Goal: Transaction & Acquisition: Obtain resource

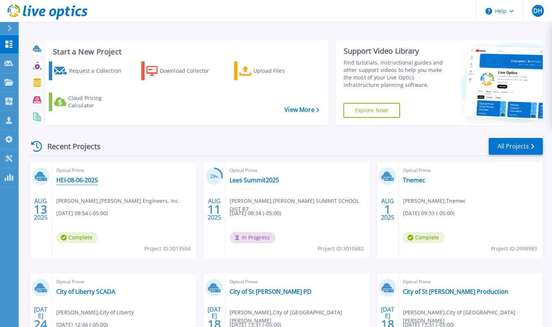
click at [72, 181] on link "HEI-08-06-2025" at bounding box center [77, 179] width 42 height 7
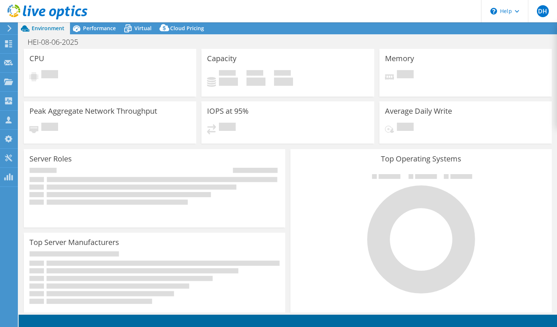
select select "USD"
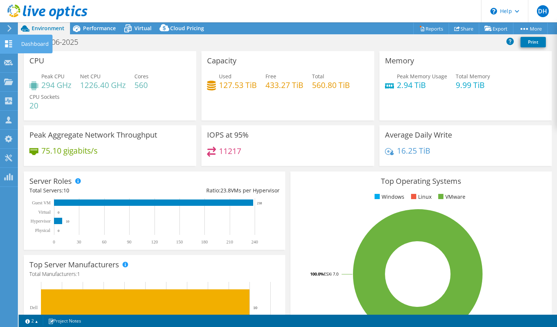
click at [9, 44] on icon at bounding box center [8, 43] width 9 height 7
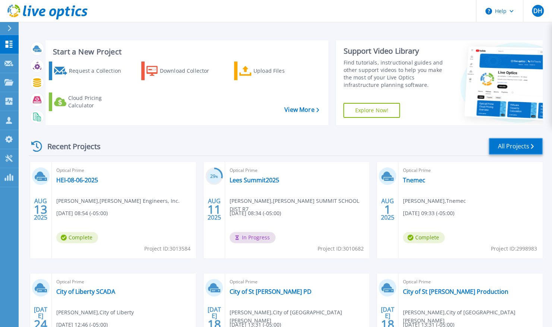
click at [515, 146] on link "All Projects" at bounding box center [516, 146] width 54 height 17
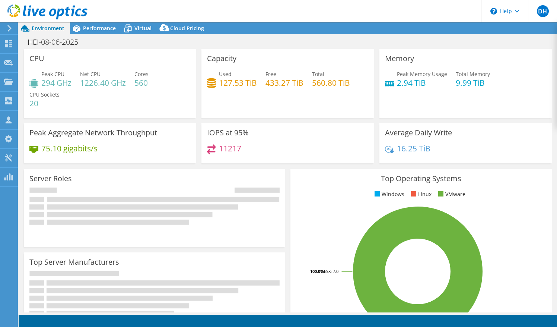
select select "USD"
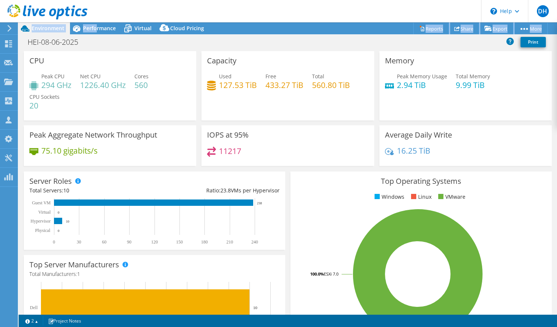
drag, startPoint x: 95, startPoint y: 30, endPoint x: 278, endPoint y: 12, distance: 183.5
click at [278, 12] on div "DH Channel Partner Dave Heinen dave.heinen@us.logicalis.com LOGICALIS My Profil…" at bounding box center [278, 163] width 557 height 327
click at [355, 11] on header "DH Channel Partner Dave Heinen dave.heinen@us.logicalis.com LOGICALIS My Profil…" at bounding box center [278, 11] width 557 height 22
click at [334, 52] on div "Capacity Used 127.53 TiB Free 433.27 TiB Total 560.80 TiB" at bounding box center [288, 85] width 173 height 69
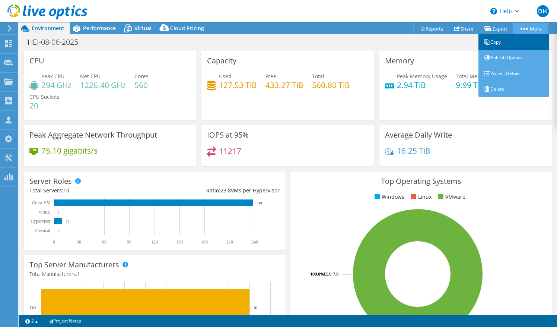
click at [504, 43] on link "Copy" at bounding box center [514, 42] width 71 height 16
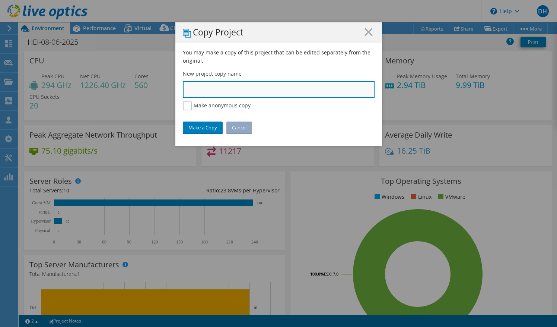
click at [227, 89] on input "text" at bounding box center [279, 89] width 192 height 16
type input "Henderson_Prod_Aug25"
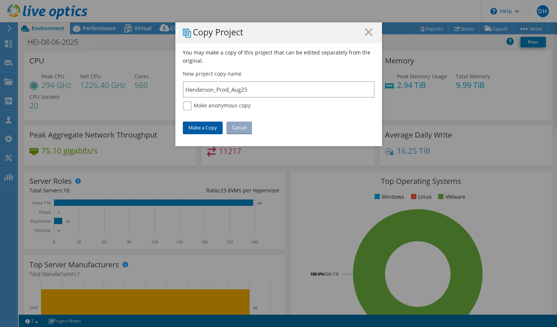
click at [207, 127] on link "Make a Copy" at bounding box center [203, 127] width 40 height 12
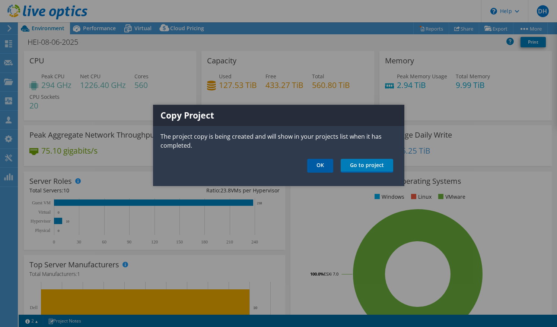
click at [319, 164] on link "OK" at bounding box center [320, 166] width 26 height 14
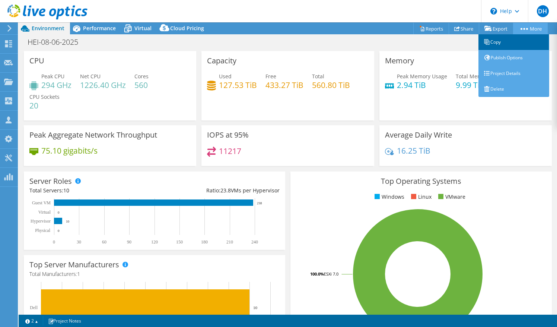
click at [492, 48] on link "Copy" at bounding box center [514, 42] width 71 height 16
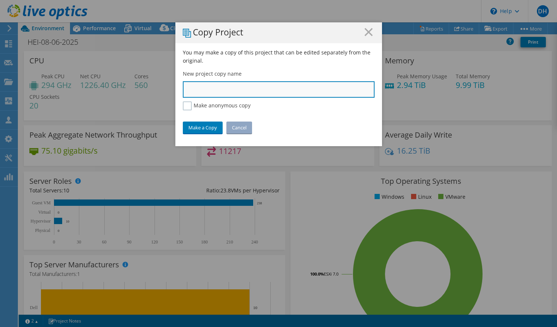
click at [276, 94] on input "text" at bounding box center [279, 89] width 192 height 16
type input "Henderson_DR_Aug25"
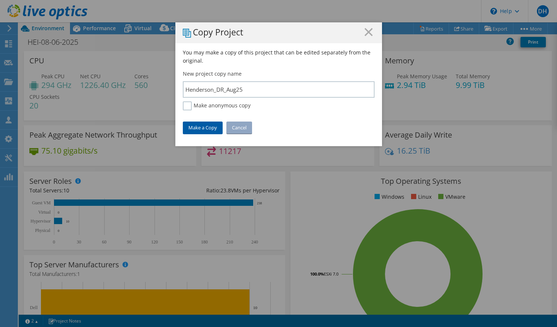
click at [195, 124] on link "Make a Copy" at bounding box center [203, 127] width 40 height 12
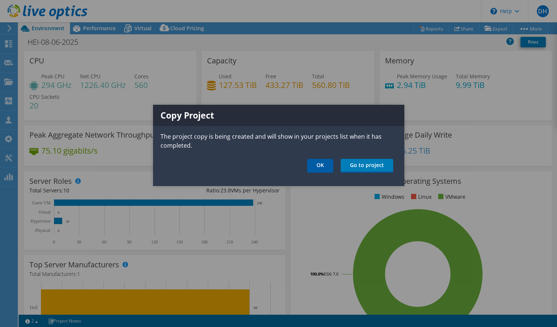
click at [323, 163] on link "OK" at bounding box center [320, 166] width 26 height 14
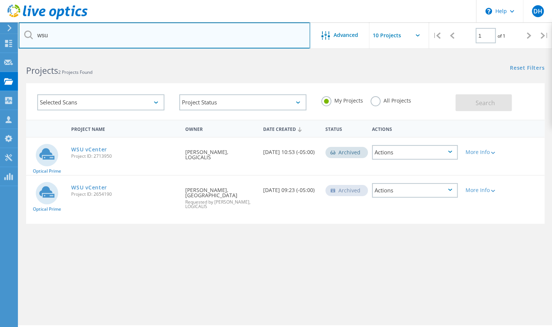
click at [0, 51] on html "\n Help Explore Helpful Articles Contact Support DH Channel Partner [PERSON_NAM…" at bounding box center [276, 173] width 552 height 347
type input "hender"
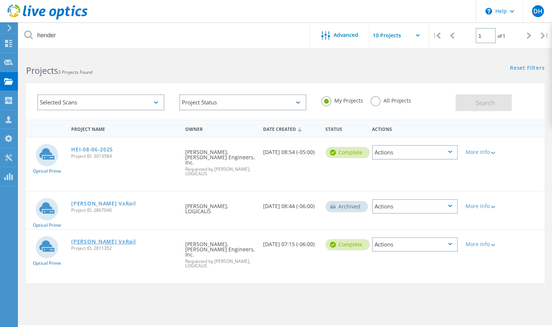
click at [102, 239] on link "[PERSON_NAME] VxRail" at bounding box center [103, 241] width 64 height 5
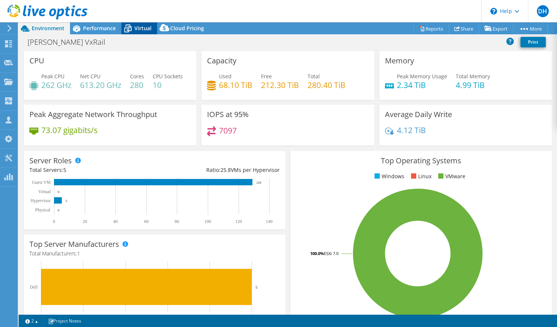
click at [137, 32] on div "Virtual" at bounding box center [139, 28] width 36 height 12
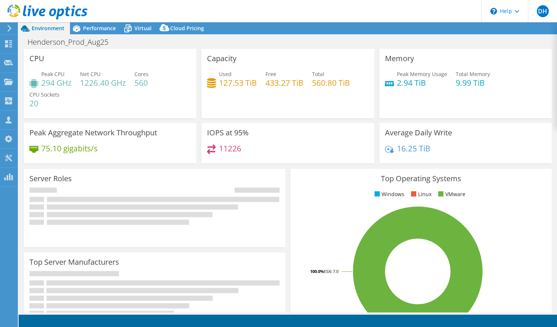
select select "USD"
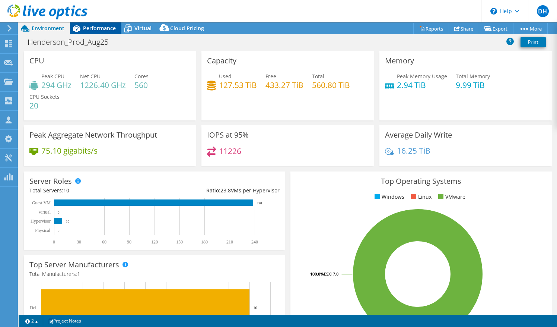
click at [81, 28] on icon at bounding box center [76, 28] width 13 height 13
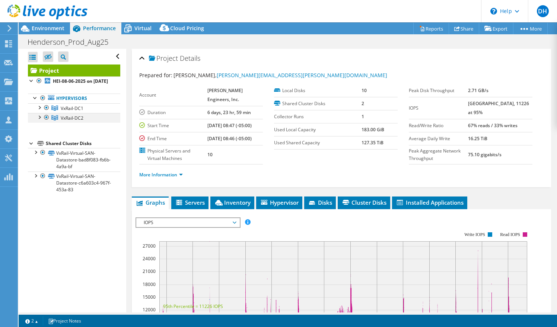
click at [48, 122] on div at bounding box center [46, 117] width 7 height 9
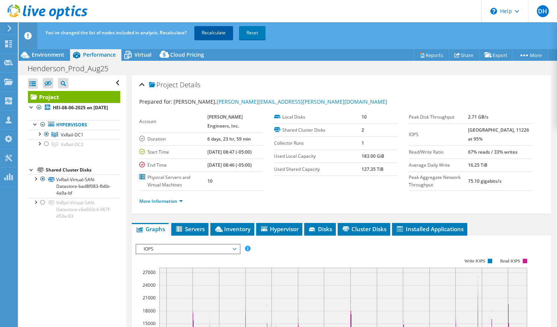
click at [206, 34] on link "Recalculate" at bounding box center [214, 32] width 39 height 13
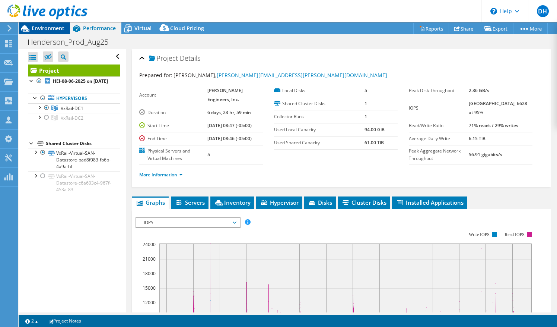
click at [41, 25] on span "Environment" at bounding box center [48, 28] width 33 height 7
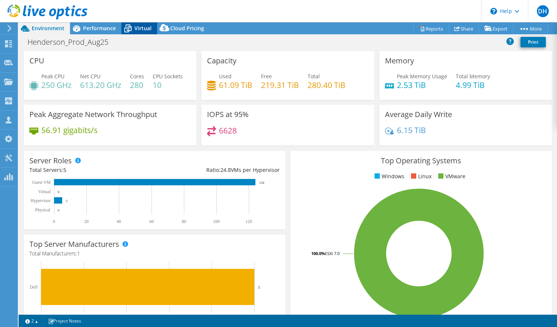
click at [135, 28] on span "Virtual" at bounding box center [143, 28] width 17 height 7
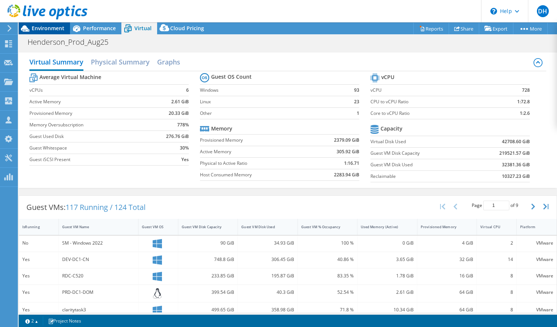
click at [41, 25] on span "Environment" at bounding box center [48, 28] width 33 height 7
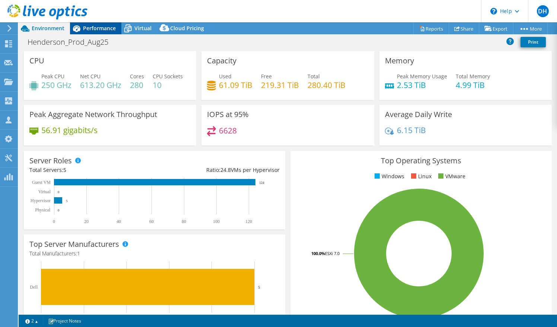
click at [109, 27] on span "Performance" at bounding box center [99, 28] width 33 height 7
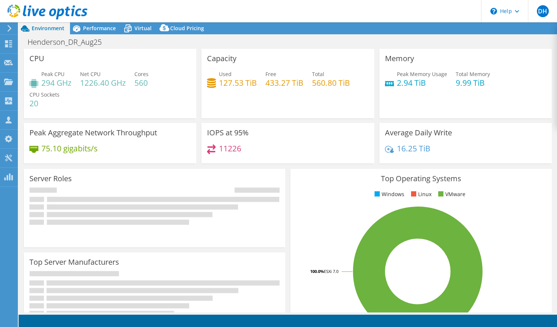
select select "USD"
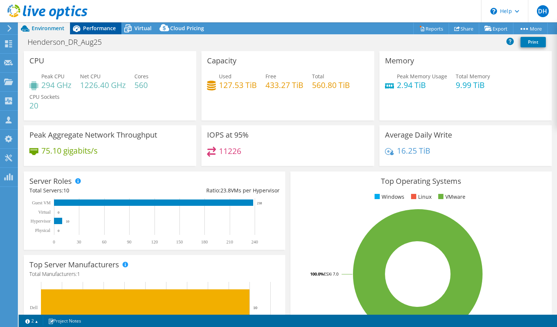
click at [99, 31] on span "Performance" at bounding box center [99, 28] width 33 height 7
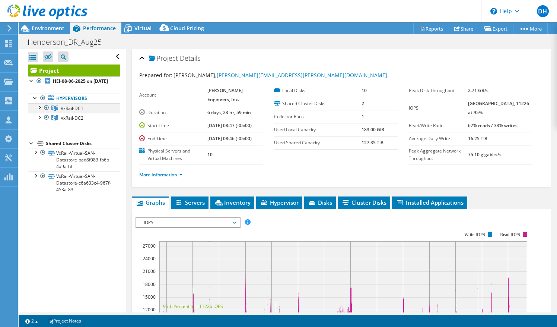
click at [47, 112] on div at bounding box center [46, 107] width 7 height 9
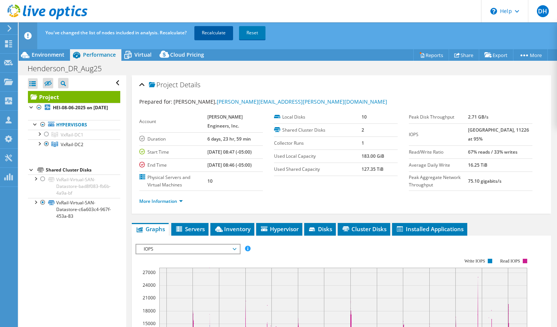
click at [220, 32] on link "Recalculate" at bounding box center [214, 32] width 39 height 13
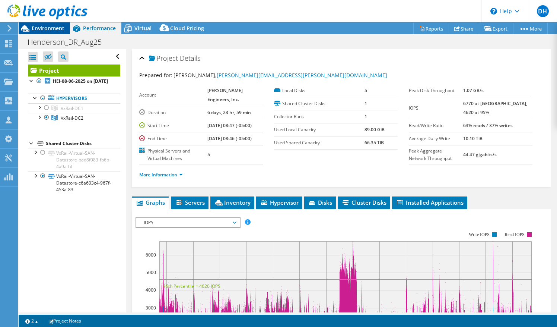
click at [39, 26] on span "Environment" at bounding box center [48, 28] width 33 height 7
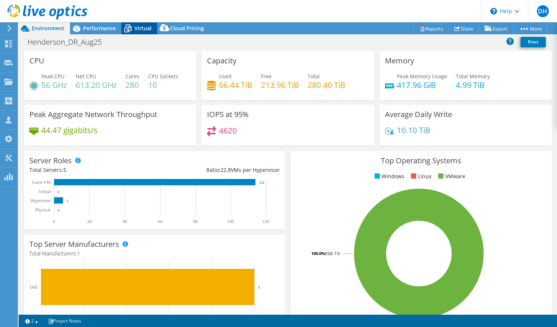
click at [135, 25] on span "Virtual" at bounding box center [143, 28] width 17 height 7
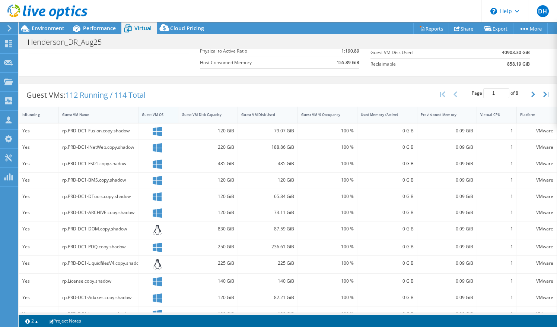
scroll to position [113, 0]
click at [531, 92] on button "button" at bounding box center [534, 94] width 13 height 14
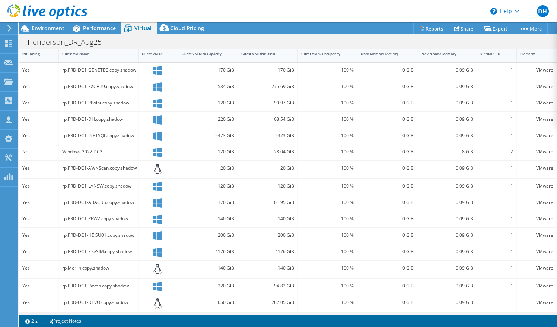
scroll to position [0, 0]
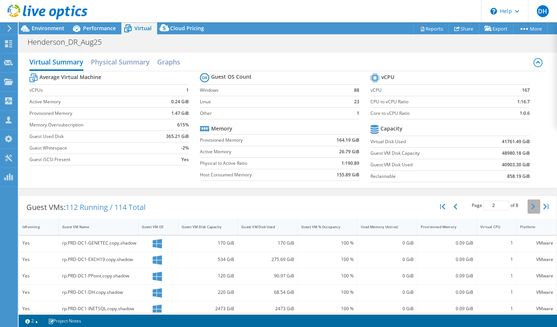
click at [528, 203] on button "button" at bounding box center [534, 206] width 13 height 14
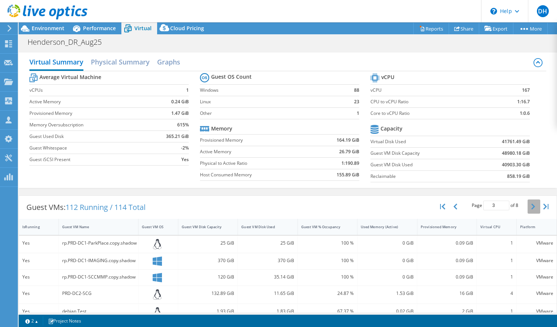
click at [528, 207] on button "button" at bounding box center [534, 206] width 13 height 14
type input "4"
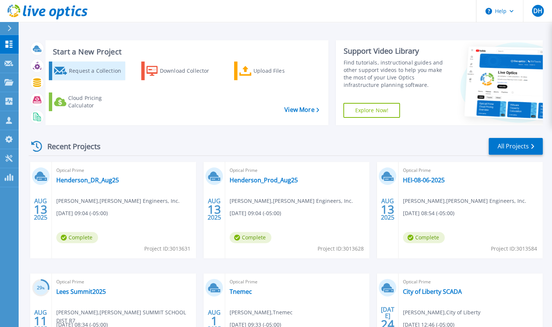
click at [84, 76] on div "Request a Collection" at bounding box center [96, 70] width 54 height 15
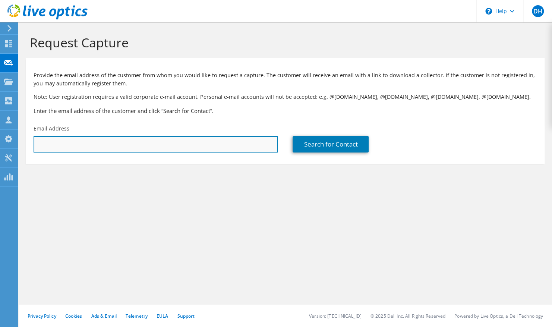
type input "[PERSON_NAME][EMAIL_ADDRESS][PERSON_NAME][DOMAIN_NAME]"
drag, startPoint x: 208, startPoint y: 143, endPoint x: -1, endPoint y: 112, distance: 211.3
drag, startPoint x: -1, startPoint y: 112, endPoint x: 168, endPoint y: 136, distance: 171.6
click at [168, 136] on input "[PERSON_NAME][EMAIL_ADDRESS][PERSON_NAME][DOMAIN_NAME]" at bounding box center [156, 144] width 244 height 16
click at [161, 140] on input "[PERSON_NAME][EMAIL_ADDRESS][PERSON_NAME][DOMAIN_NAME]" at bounding box center [156, 144] width 244 height 16
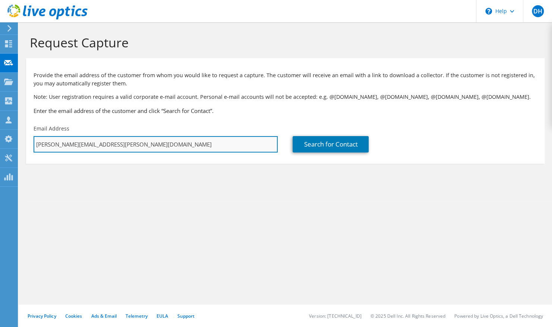
click at [161, 140] on input "[PERSON_NAME][EMAIL_ADDRESS][PERSON_NAME][DOMAIN_NAME]" at bounding box center [156, 144] width 244 height 16
paste input "jphillips@labconco.com"
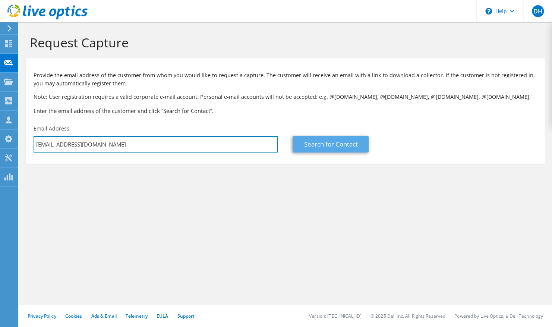
type input "jphillips@labconco.com"
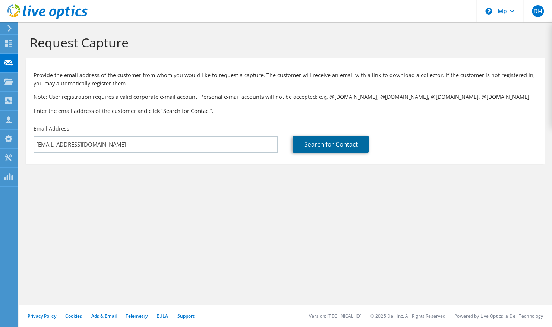
click at [344, 141] on link "Search for Contact" at bounding box center [331, 144] width 76 height 16
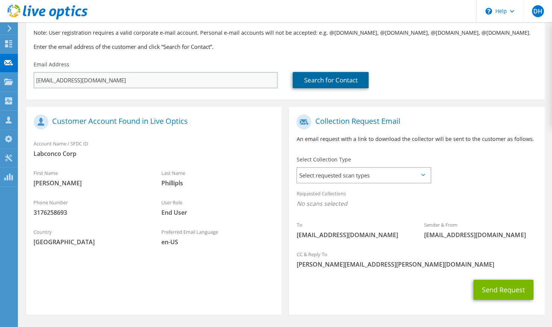
scroll to position [89, 0]
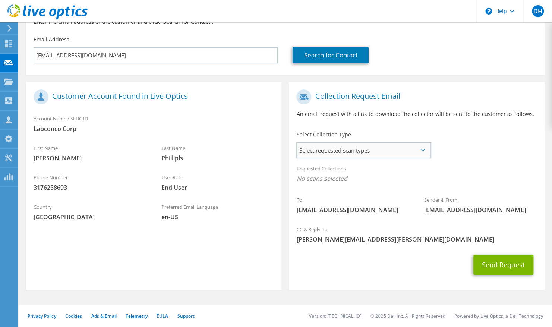
click at [347, 150] on span "Select requested scan types" at bounding box center [363, 150] width 133 height 15
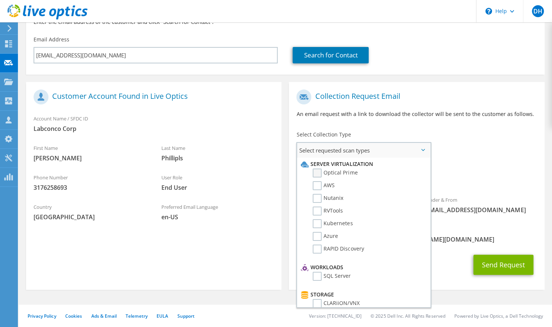
click at [318, 170] on label "Optical Prime" at bounding box center [335, 172] width 45 height 9
click at [0, 0] on input "Optical Prime" at bounding box center [0, 0] width 0 height 0
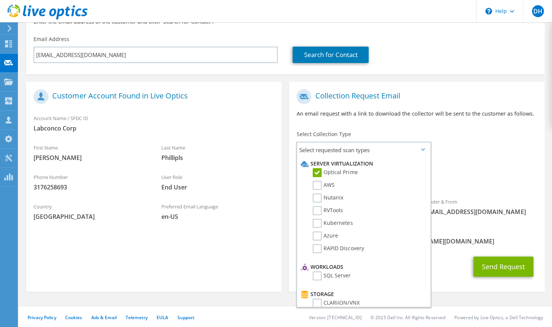
click at [448, 98] on h1 "Collection Request Email" at bounding box center [414, 96] width 237 height 15
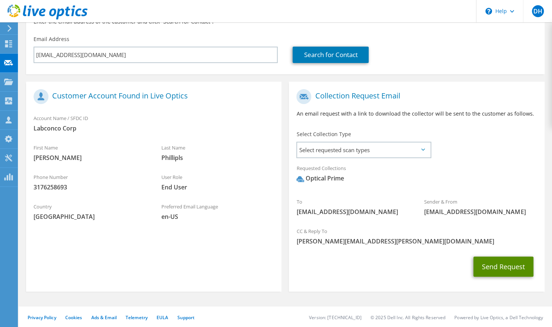
click at [500, 266] on button "Send Request" at bounding box center [503, 266] width 60 height 20
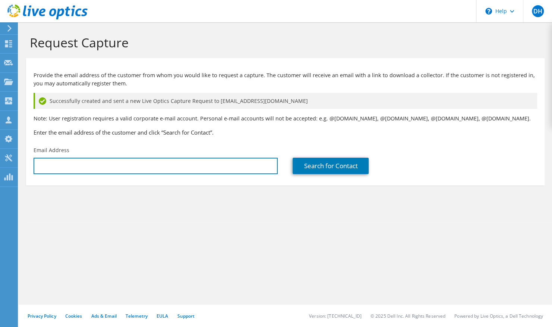
type input "[PERSON_NAME][EMAIL_ADDRESS][PERSON_NAME][DOMAIN_NAME]"
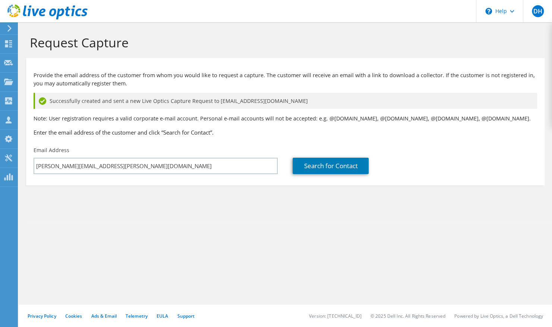
click at [196, 230] on div "Request Capture Provide the email address of the customer from whom you would l…" at bounding box center [285, 174] width 533 height 304
click at [225, 61] on section "Provide the email address of the customer from whom you would like to request a…" at bounding box center [285, 121] width 518 height 127
